Goal: Transaction & Acquisition: Purchase product/service

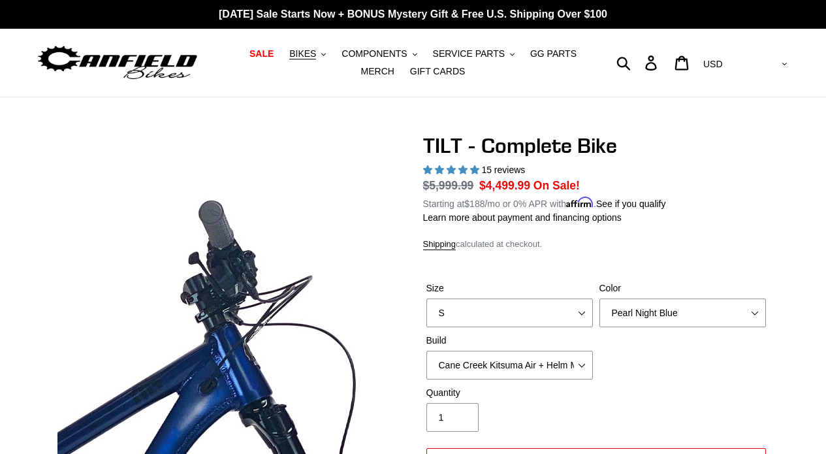
select select "highest-rating"
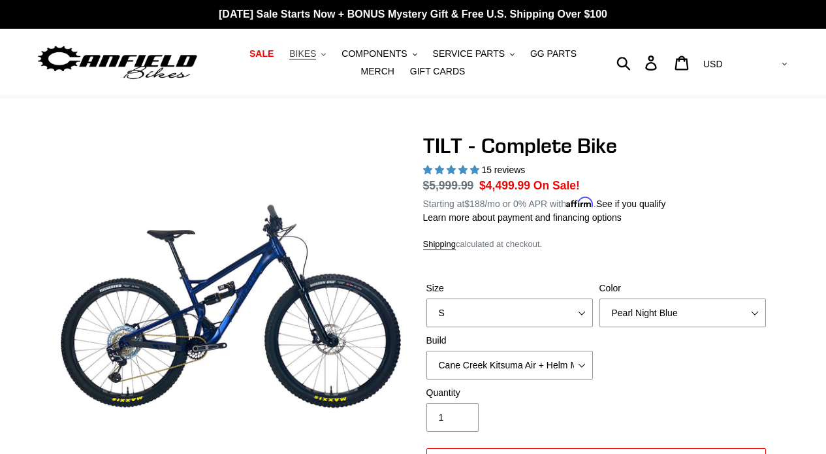
click at [309, 50] on span "BIKES" at bounding box center [302, 53] width 27 height 11
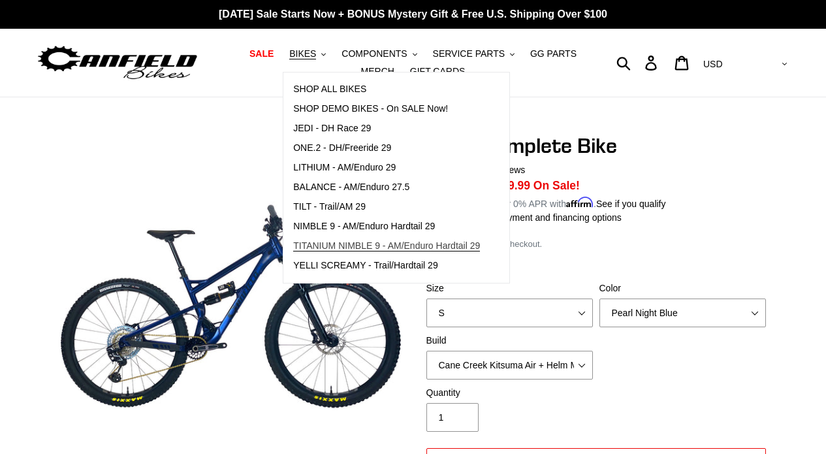
click at [333, 247] on span "TITANIUM NIMBLE 9 - AM/Enduro Hardtail 29" at bounding box center [386, 245] width 187 height 11
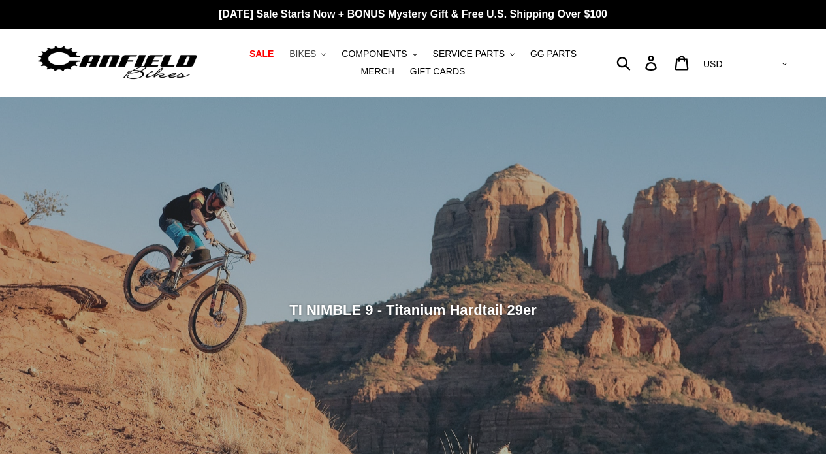
click at [302, 48] on button "BIKES .cls-1{fill:#231f20}" at bounding box center [308, 54] width 50 height 18
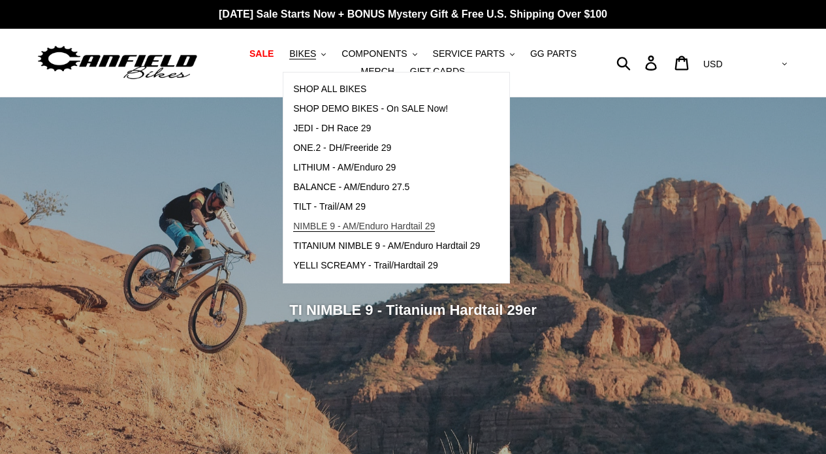
click at [372, 223] on span "NIMBLE 9 - AM/Enduro Hardtail 29" at bounding box center [364, 226] width 142 height 11
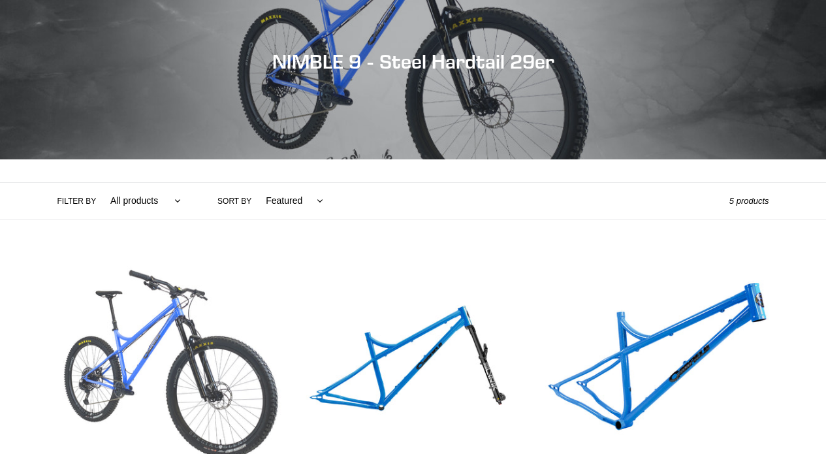
scroll to position [147, 0]
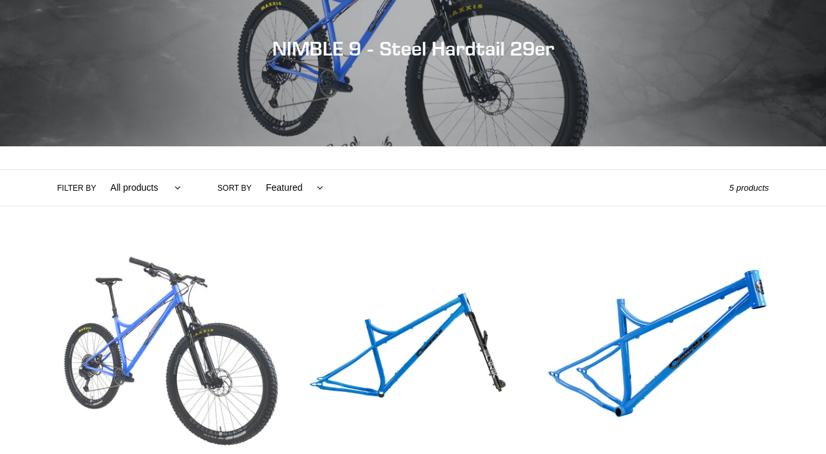
click at [198, 328] on link "NIMBLE 9 - Complete Bike" at bounding box center [169, 394] width 224 height 305
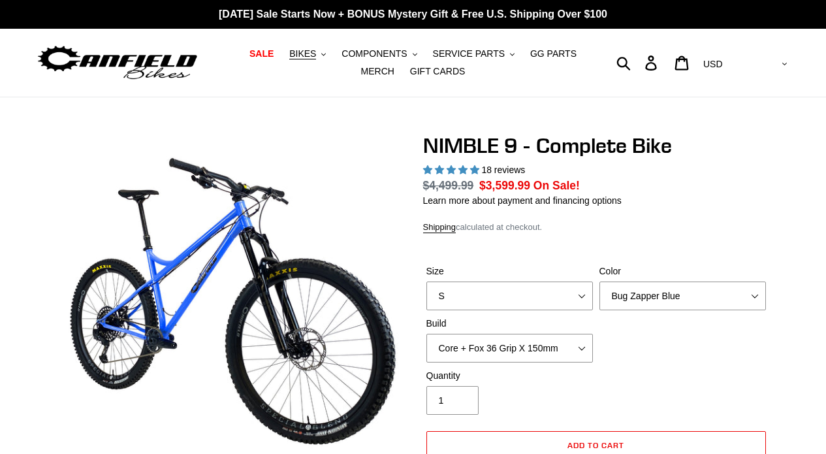
select select "highest-rating"
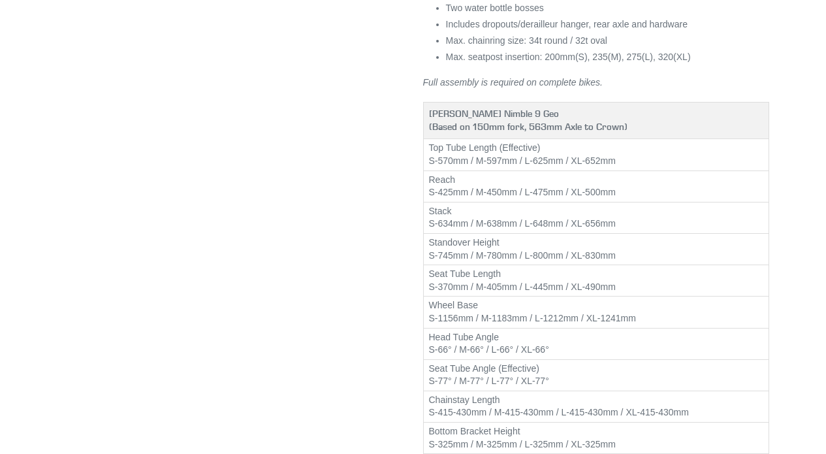
scroll to position [1528, 0]
